Goal: Entertainment & Leisure: Consume media (video, audio)

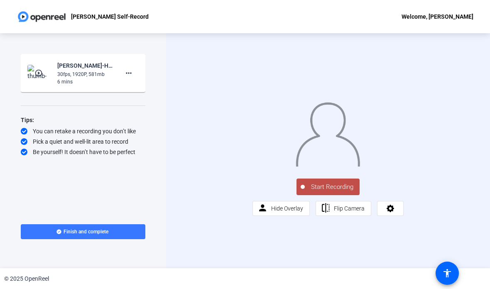
click at [394, 212] on icon at bounding box center [391, 208] width 10 height 8
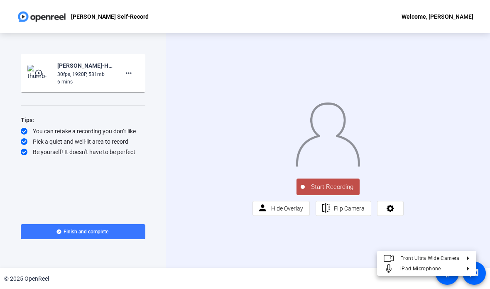
click at [395, 242] on div at bounding box center [245, 144] width 490 height 289
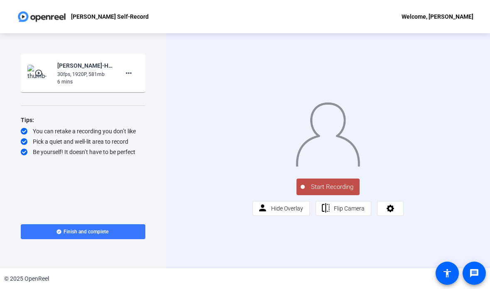
click at [76, 78] on div "30fps, 1920P, 581mb" at bounding box center [85, 74] width 56 height 7
click at [52, 69] on div "play_circle_outline" at bounding box center [39, 73] width 25 height 17
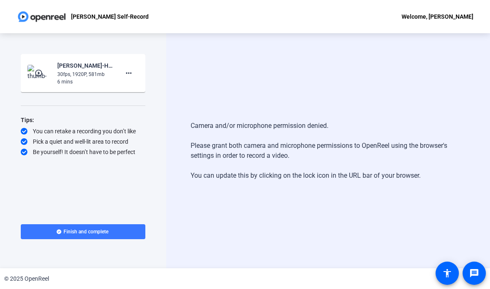
click at [75, 72] on div "30fps, 1920P, 581mb" at bounding box center [85, 74] width 56 height 7
click at [93, 69] on div "[PERSON_NAME]-Host Week 2025-[PERSON_NAME] Self-Record-1756389470534-webcam" at bounding box center [85, 66] width 56 height 10
click at [138, 71] on span at bounding box center [129, 73] width 20 height 20
click at [188, 55] on div at bounding box center [245, 144] width 490 height 289
click at [42, 78] on img at bounding box center [39, 73] width 25 height 17
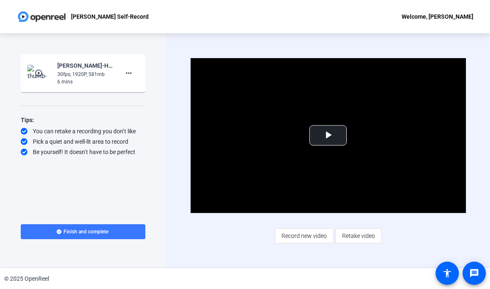
click at [43, 75] on mat-icon "play_circle_outline" at bounding box center [39, 73] width 10 height 8
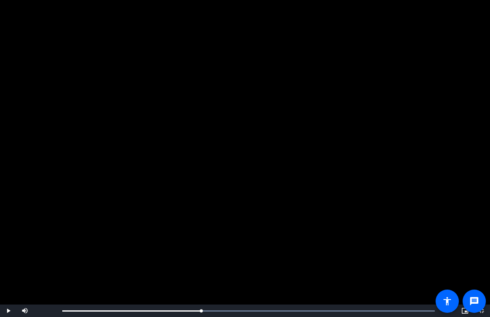
click at [15, 289] on span "Video Player" at bounding box center [8, 311] width 17 height 0
